Goal: Task Accomplishment & Management: Manage account settings

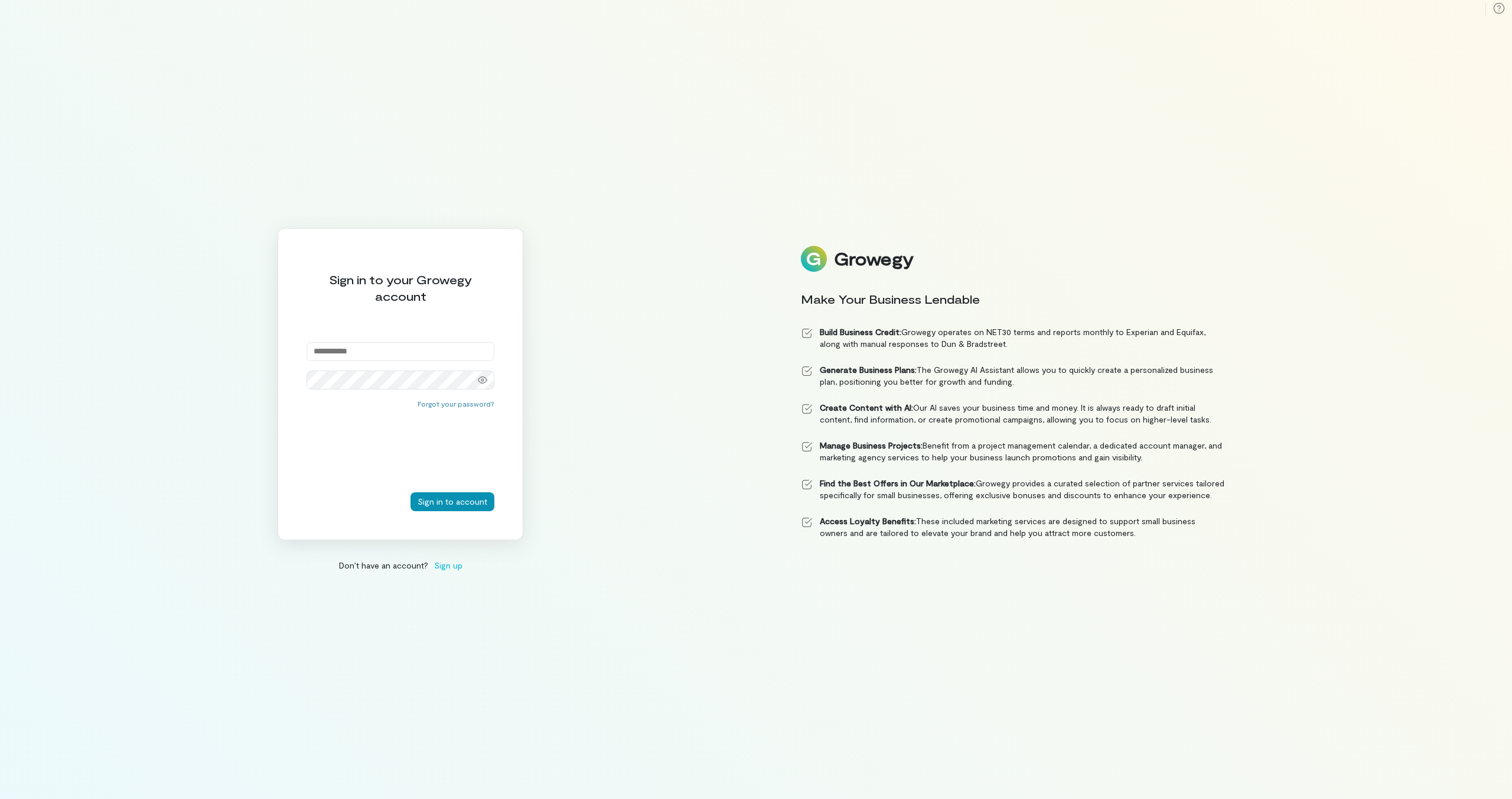
type input "**********"
click at [462, 493] on button "Sign in to account" at bounding box center [452, 501] width 84 height 19
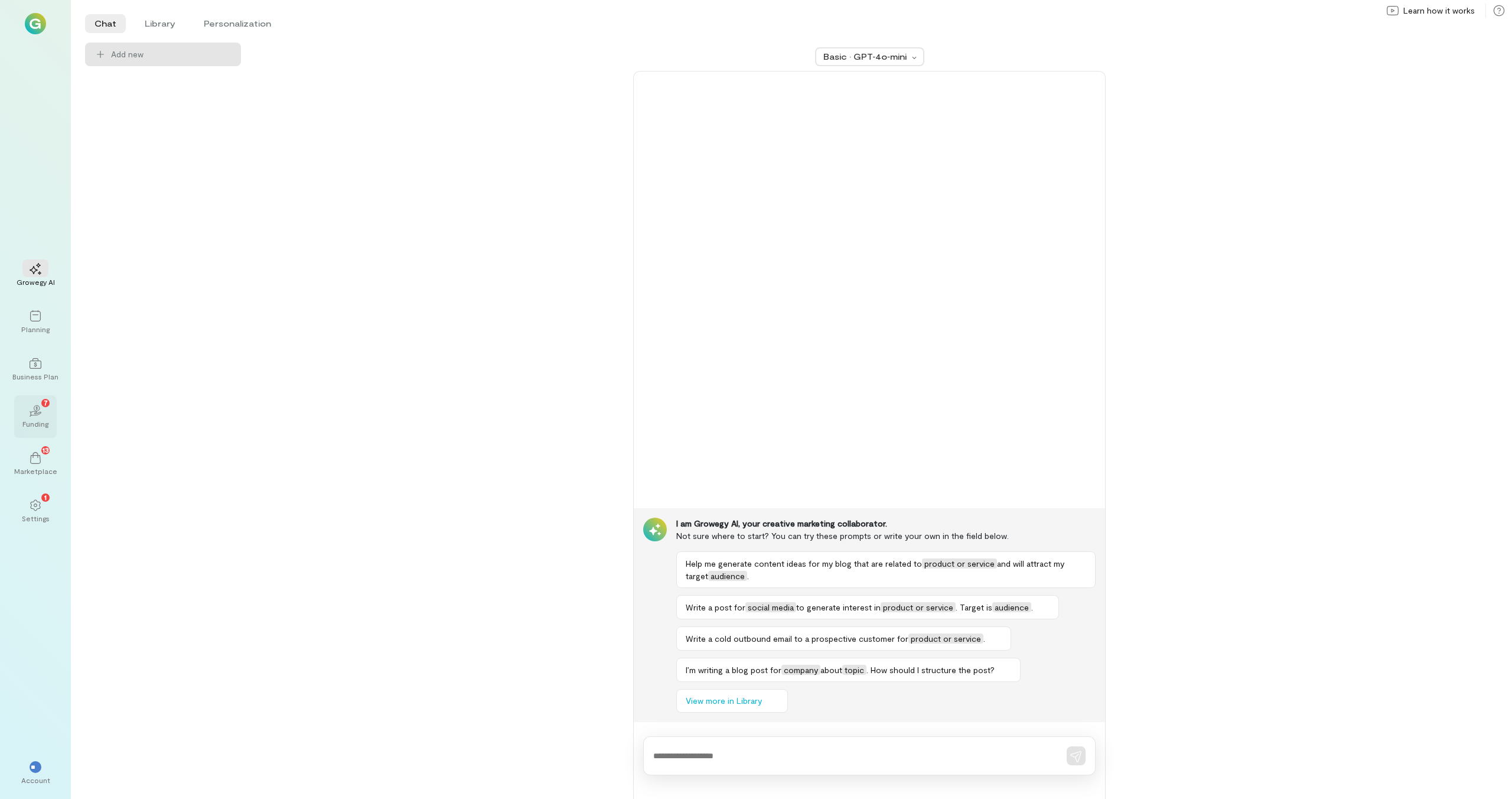
click at [32, 419] on div "02 7" at bounding box center [35, 410] width 26 height 18
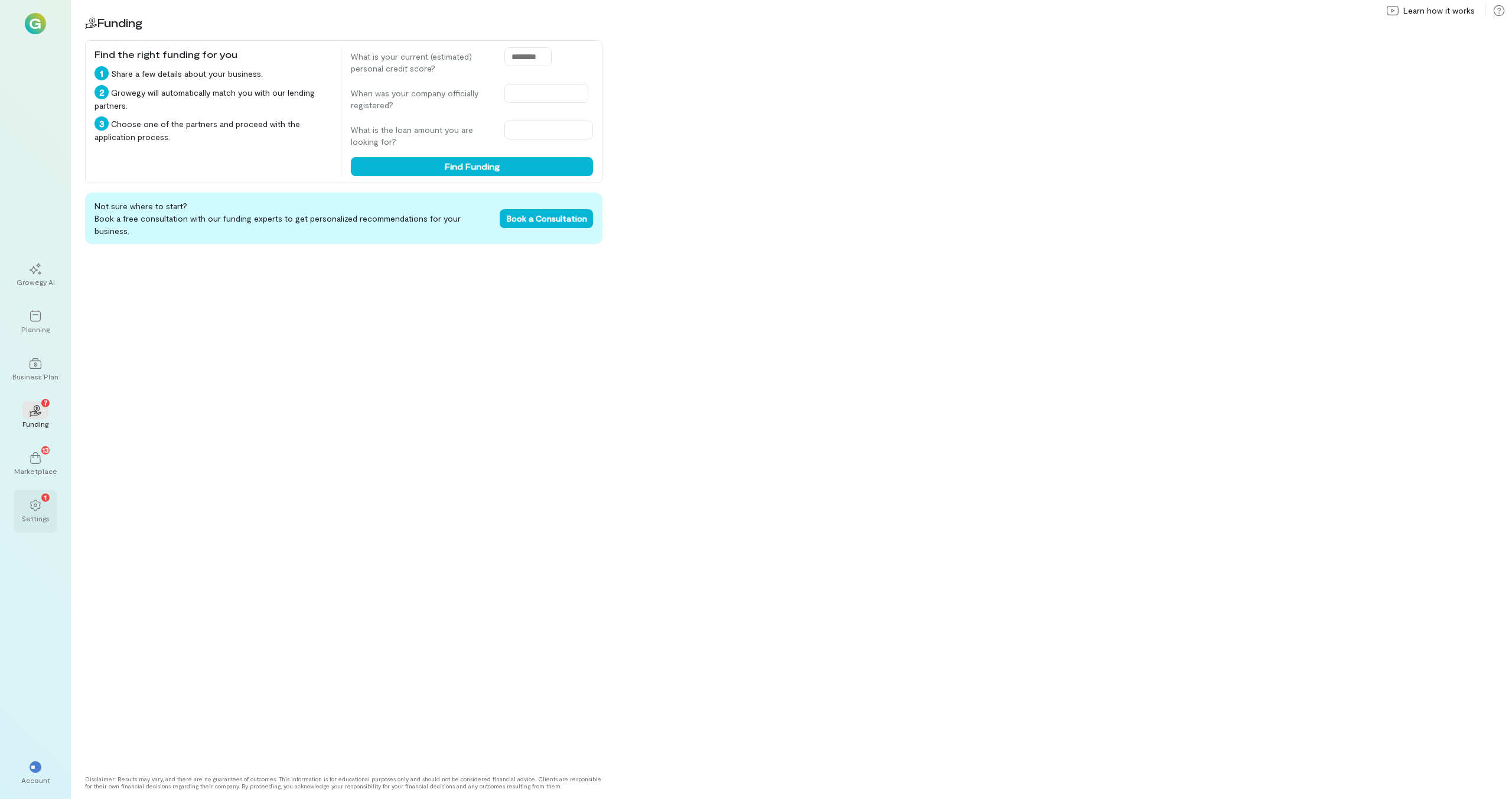
click at [39, 510] on icon at bounding box center [35, 504] width 12 height 12
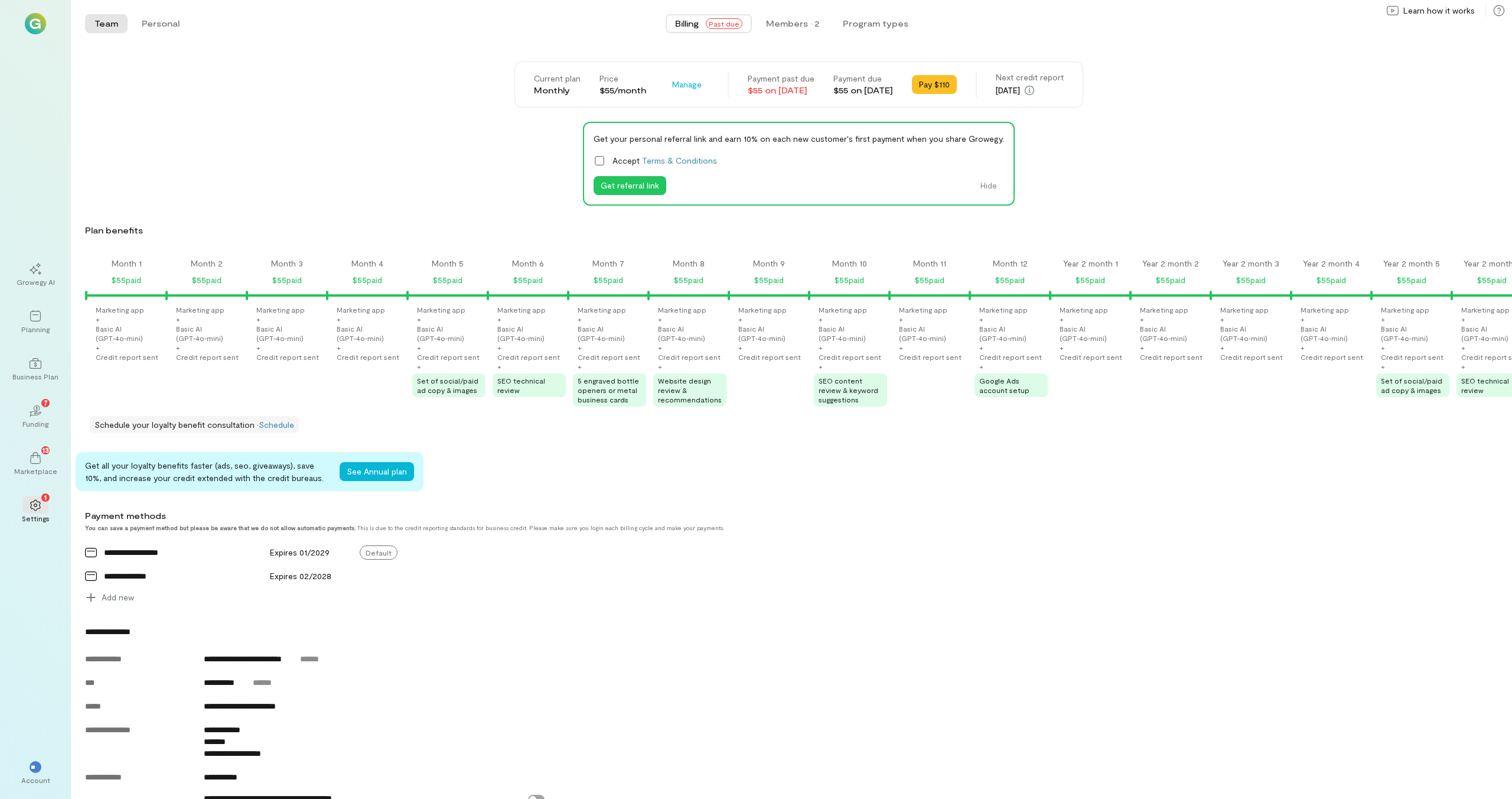
scroll to position [0, 1623]
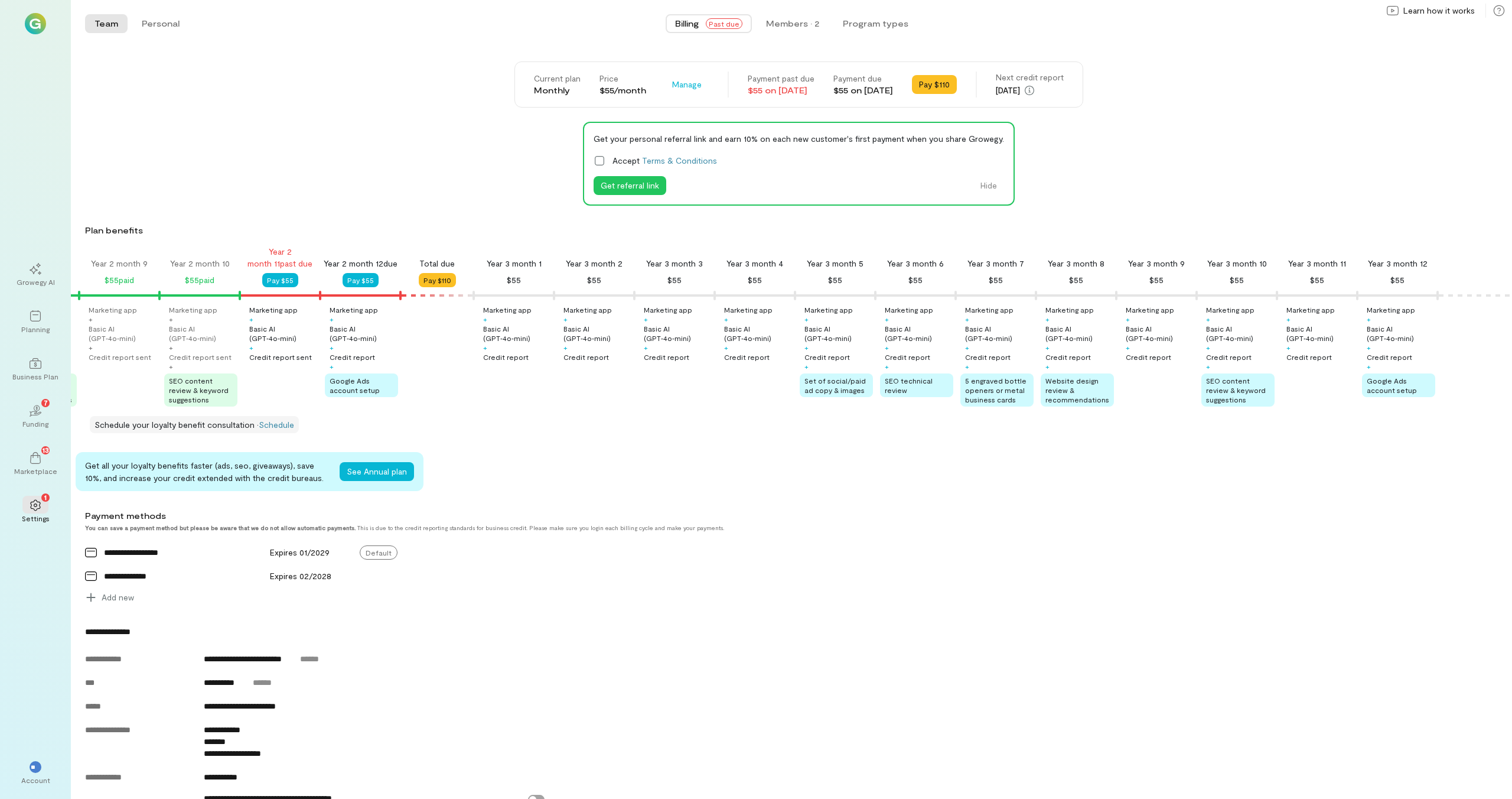
click at [600, 161] on icon at bounding box center [599, 160] width 12 height 12
click at [268, 285] on button "Pay $55" at bounding box center [280, 280] width 36 height 14
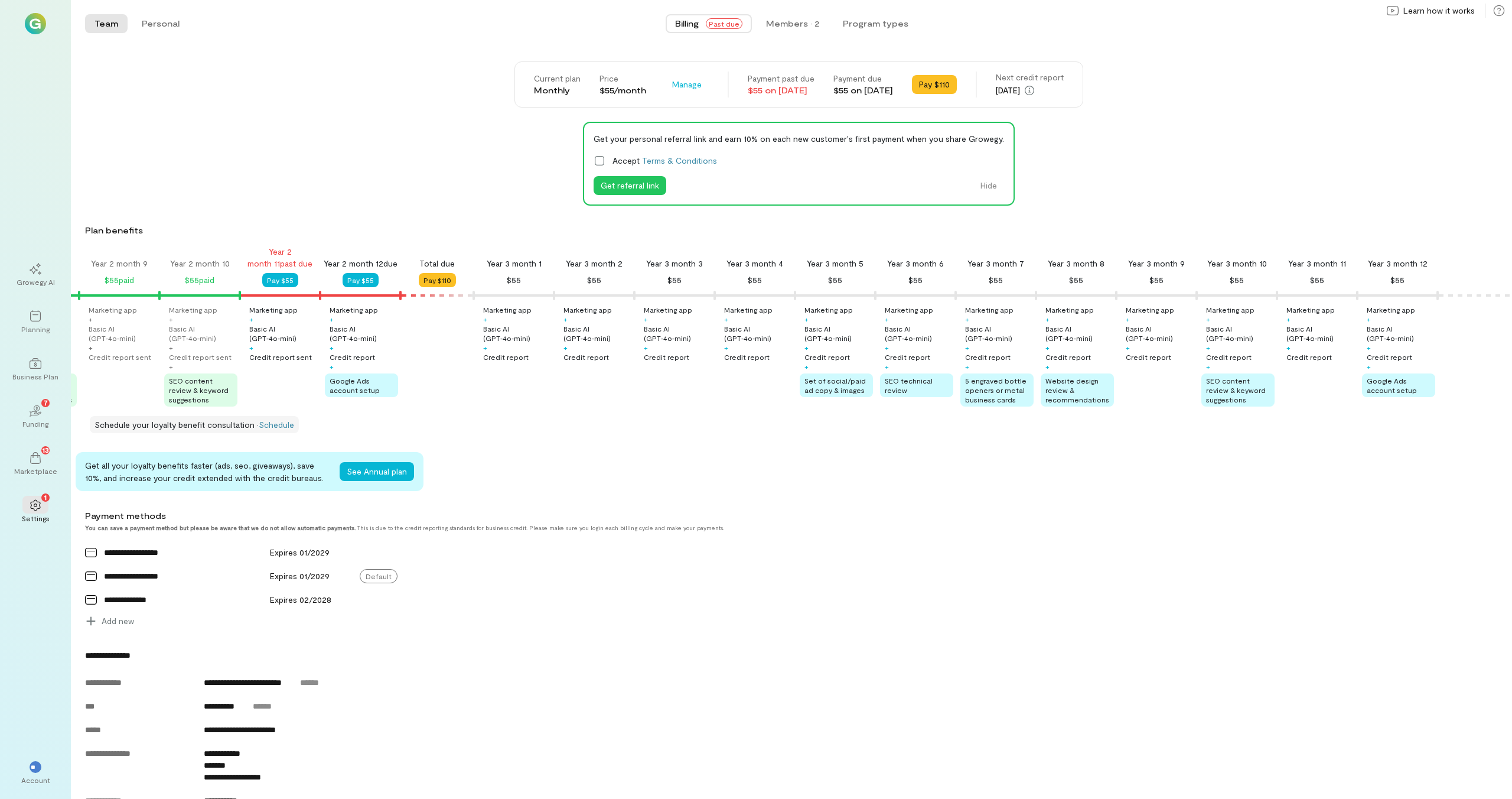
scroll to position [0, 1549]
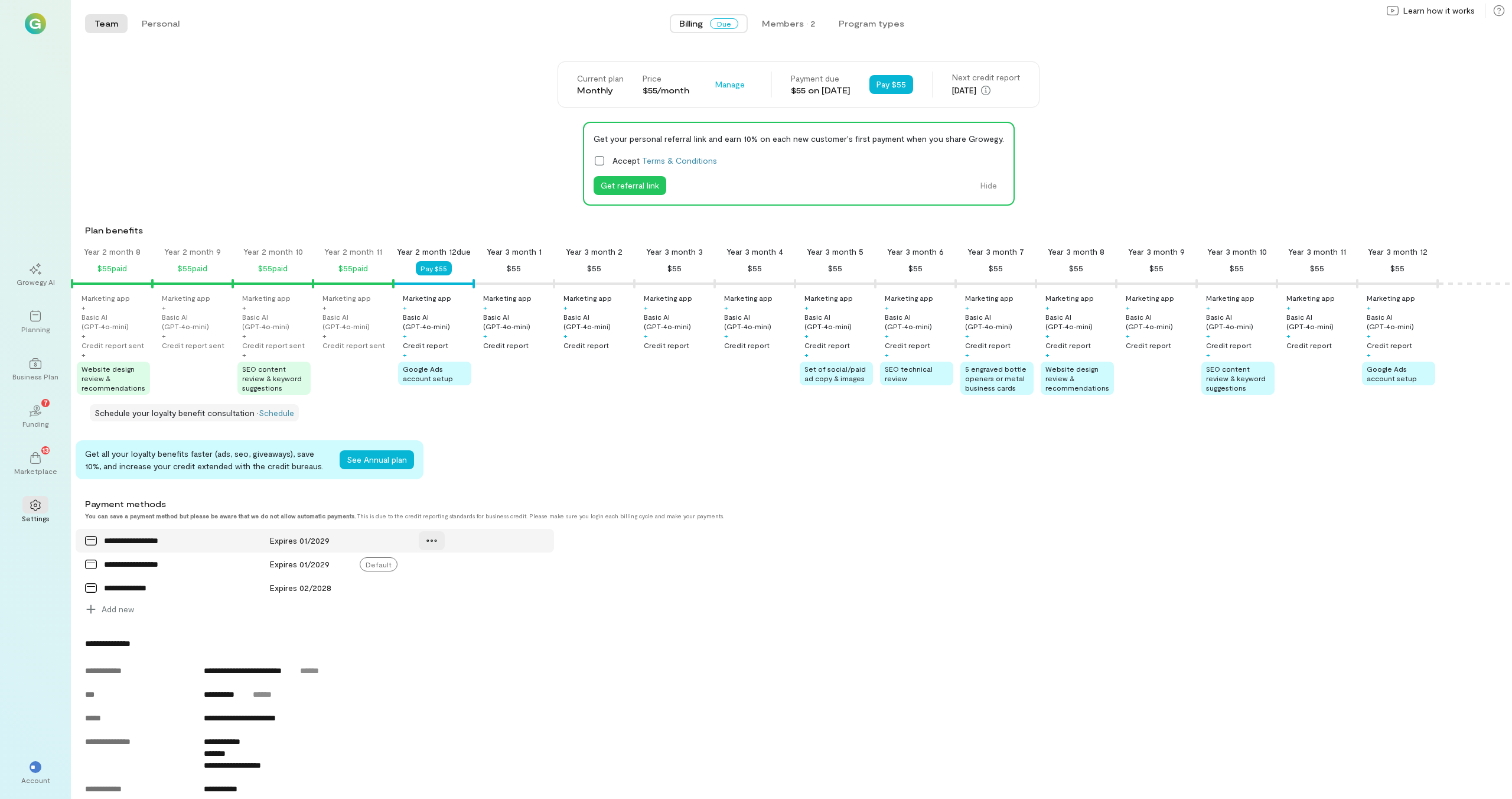
click at [427, 542] on icon at bounding box center [432, 541] width 10 height 3
click at [446, 572] on span "Manage" at bounding box center [473, 565] width 58 height 12
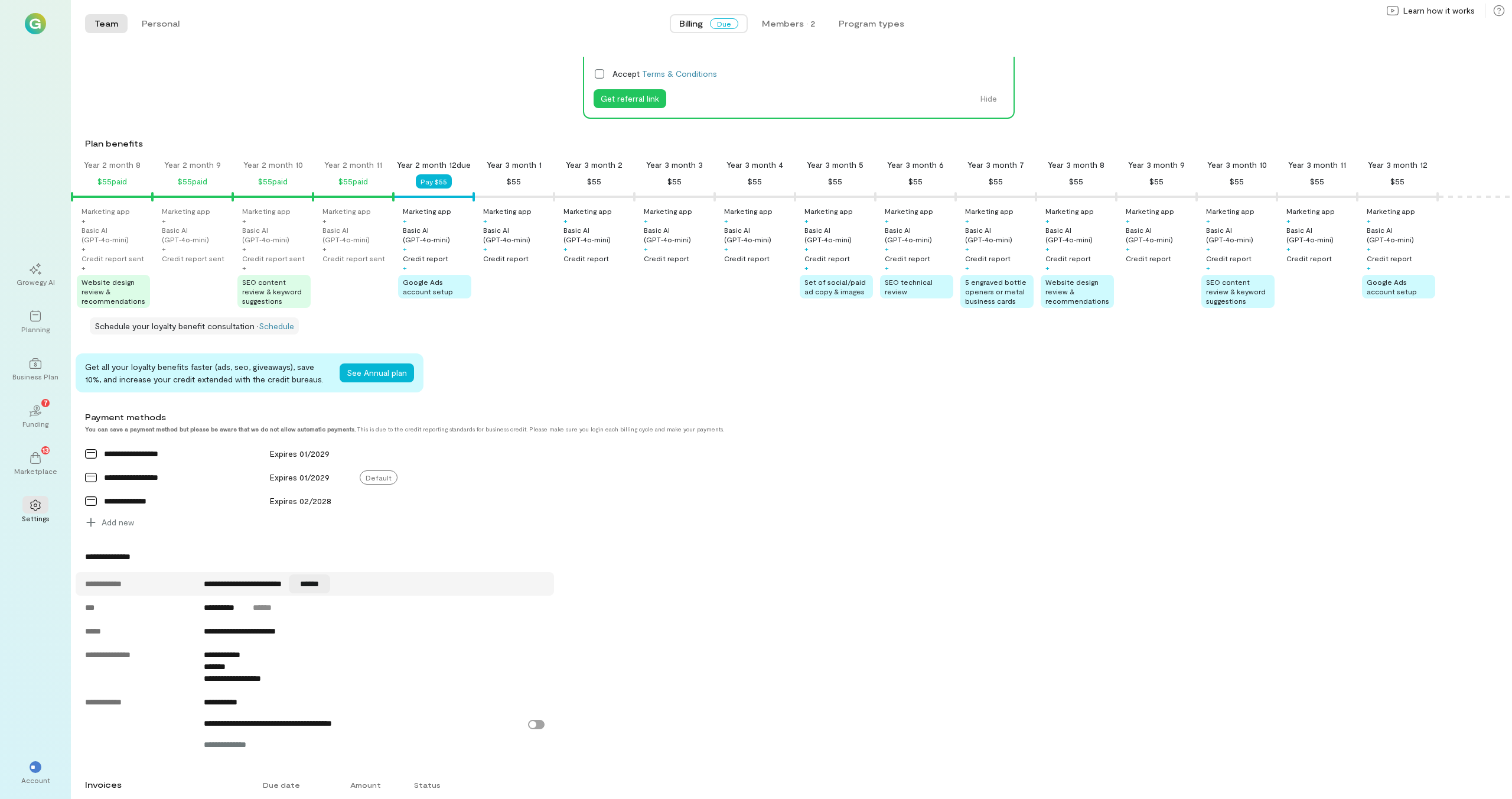
scroll to position [93, 0]
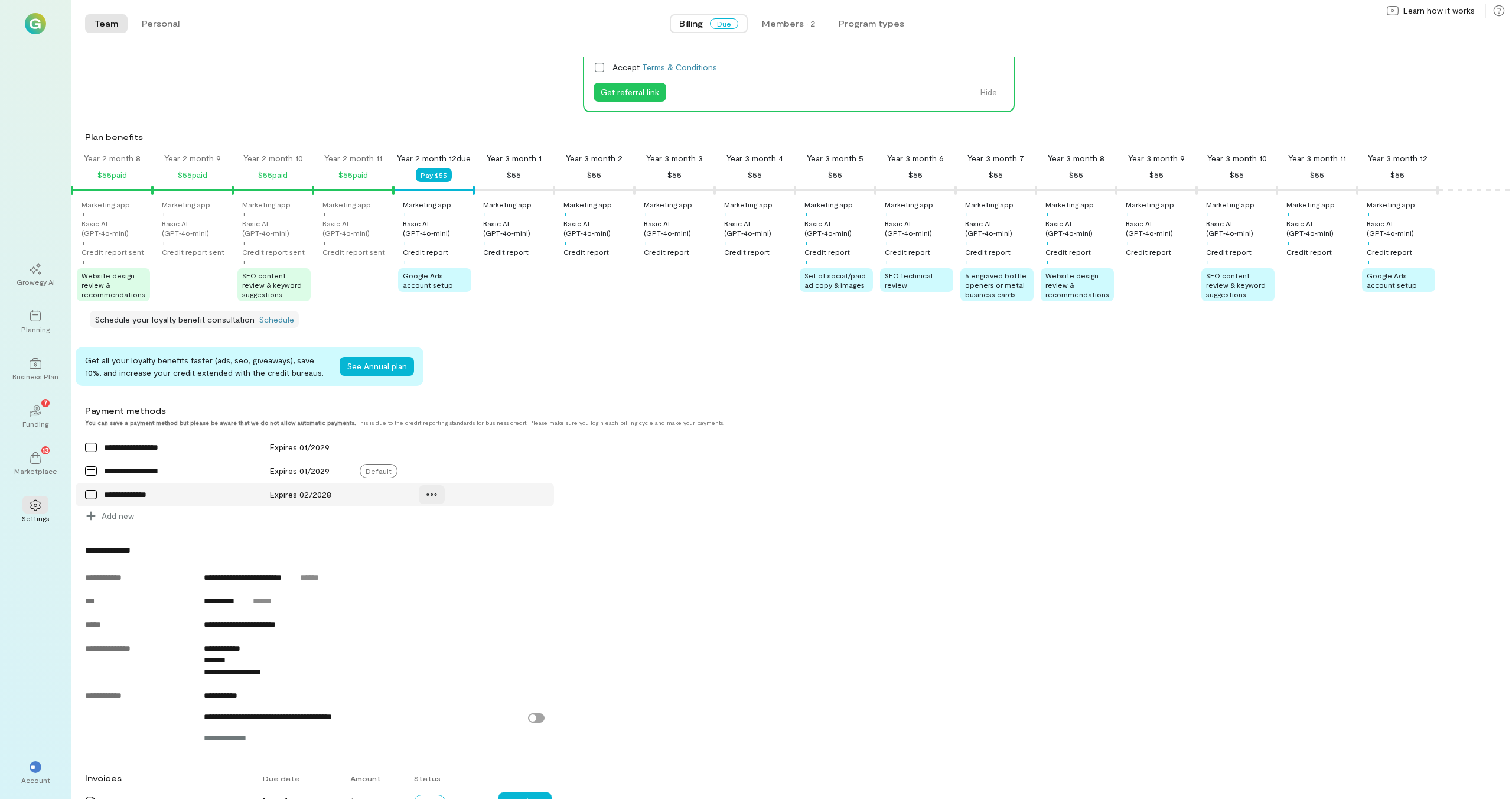
click at [426, 501] on icon at bounding box center [431, 494] width 12 height 12
click at [463, 526] on span "Manage" at bounding box center [473, 519] width 58 height 12
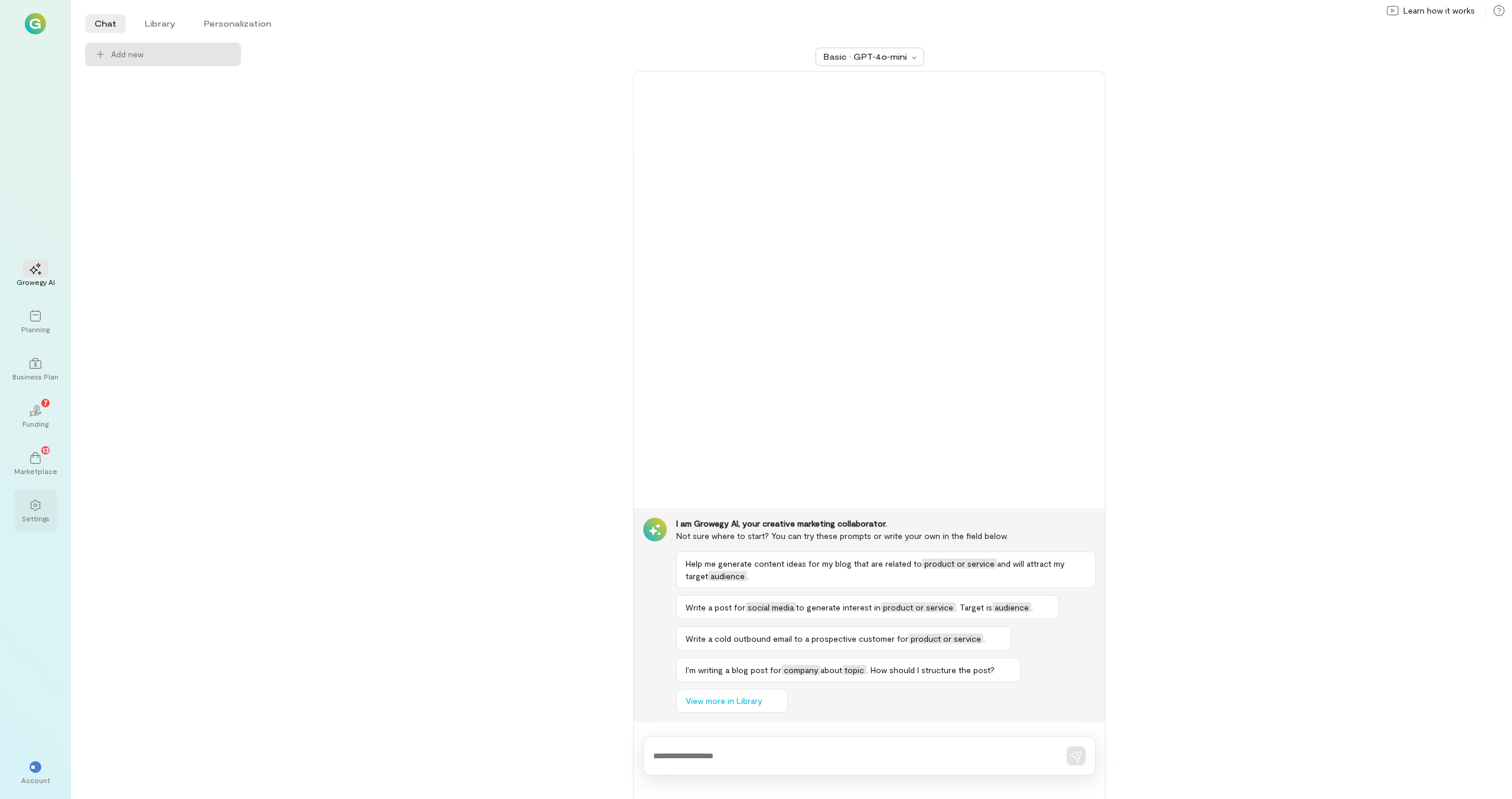
click at [42, 511] on div at bounding box center [35, 504] width 26 height 18
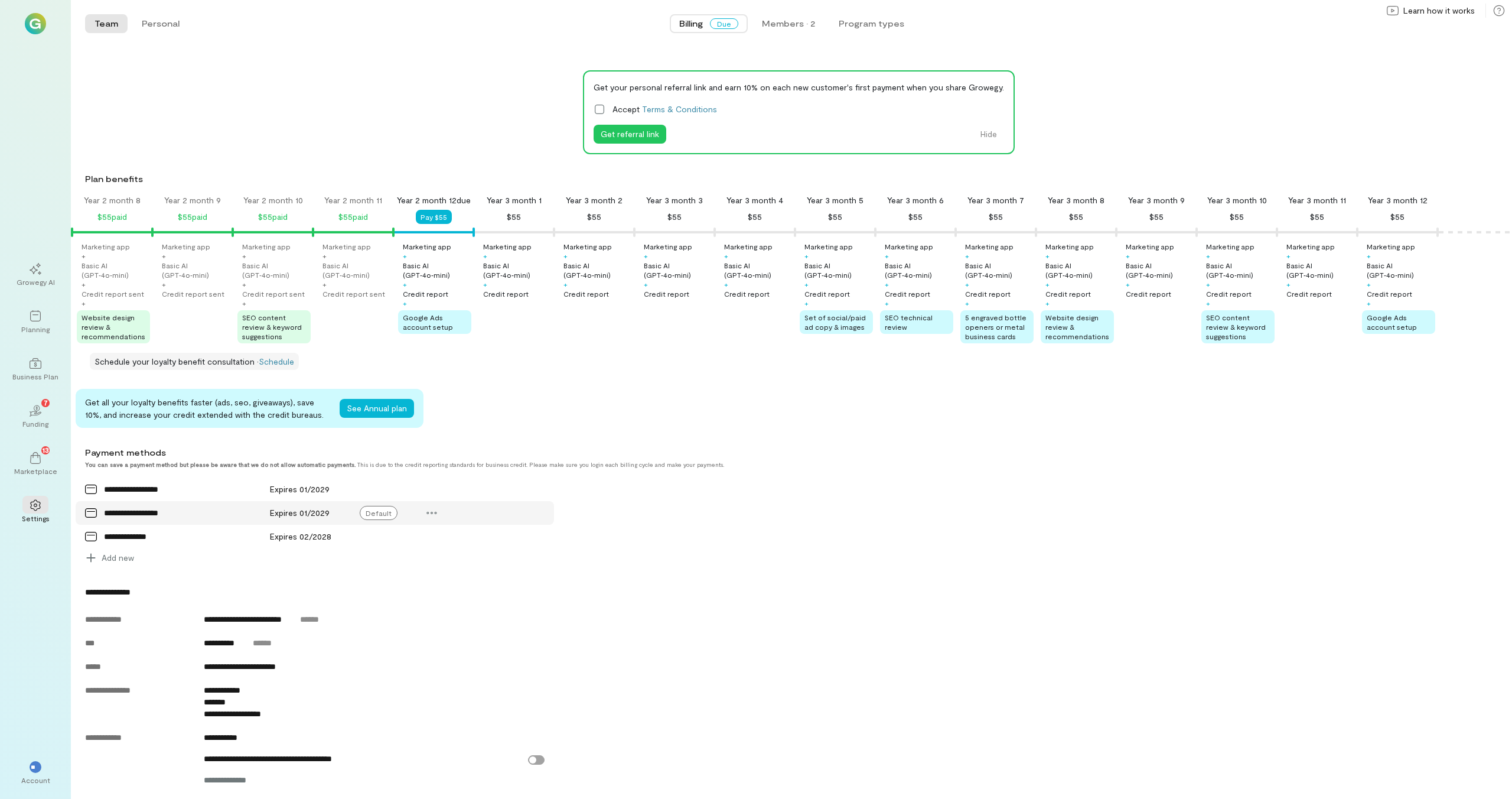
scroll to position [204, 0]
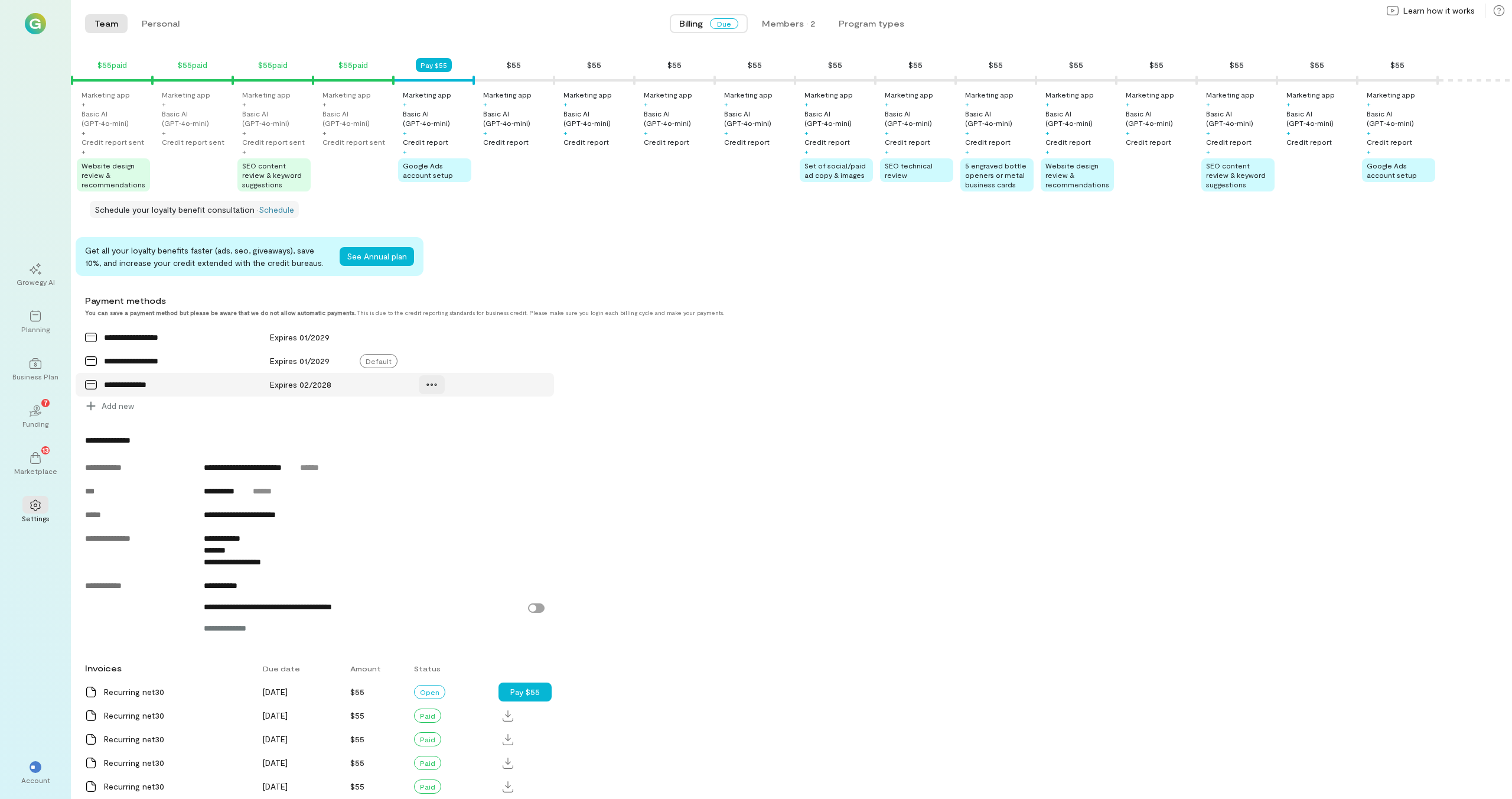
click at [428, 386] on icon at bounding box center [432, 384] width 10 height 3
click at [472, 416] on span "Manage" at bounding box center [473, 410] width 58 height 12
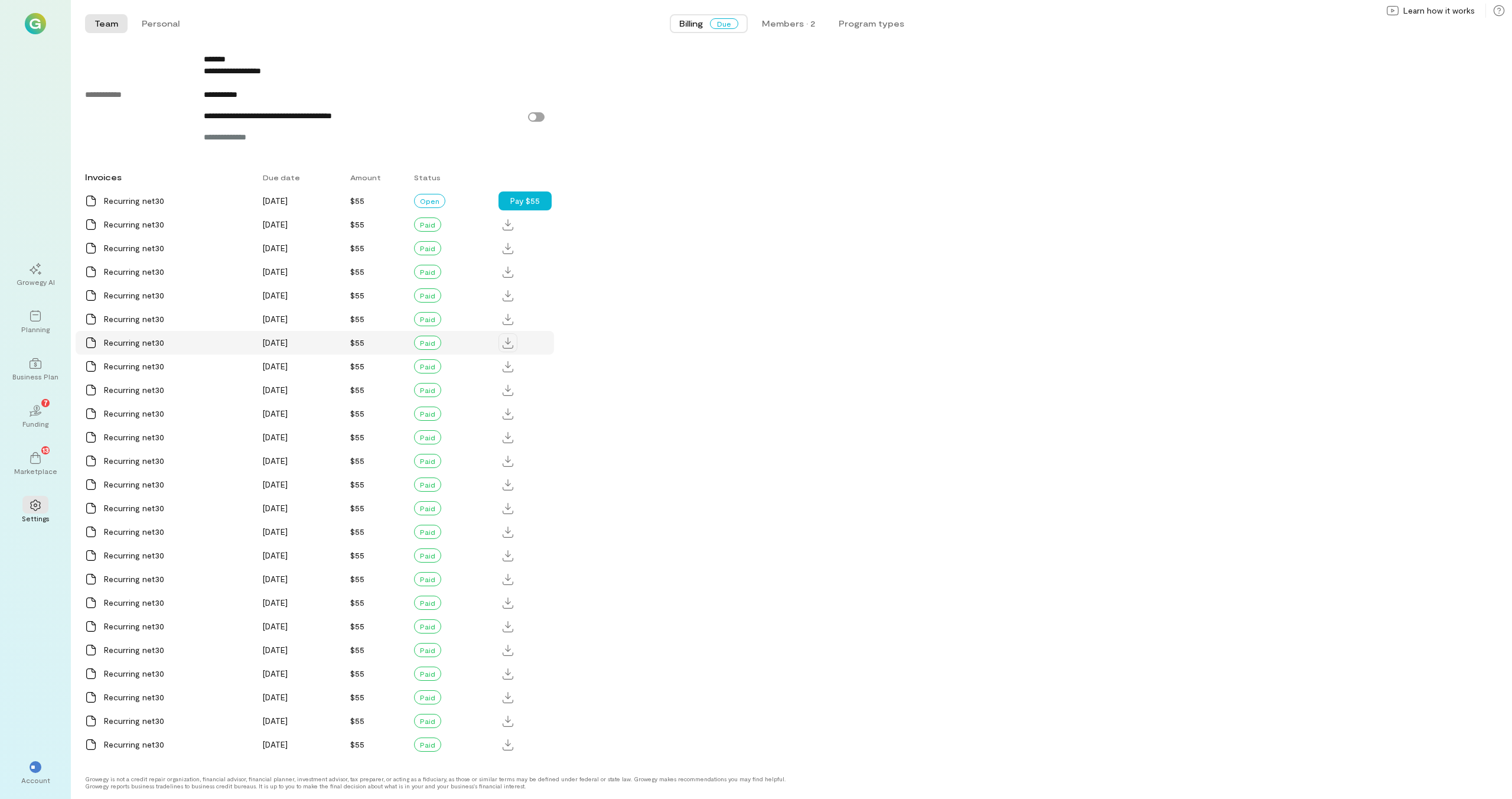
scroll to position [0, 0]
